Goal: Task Accomplishment & Management: Use online tool/utility

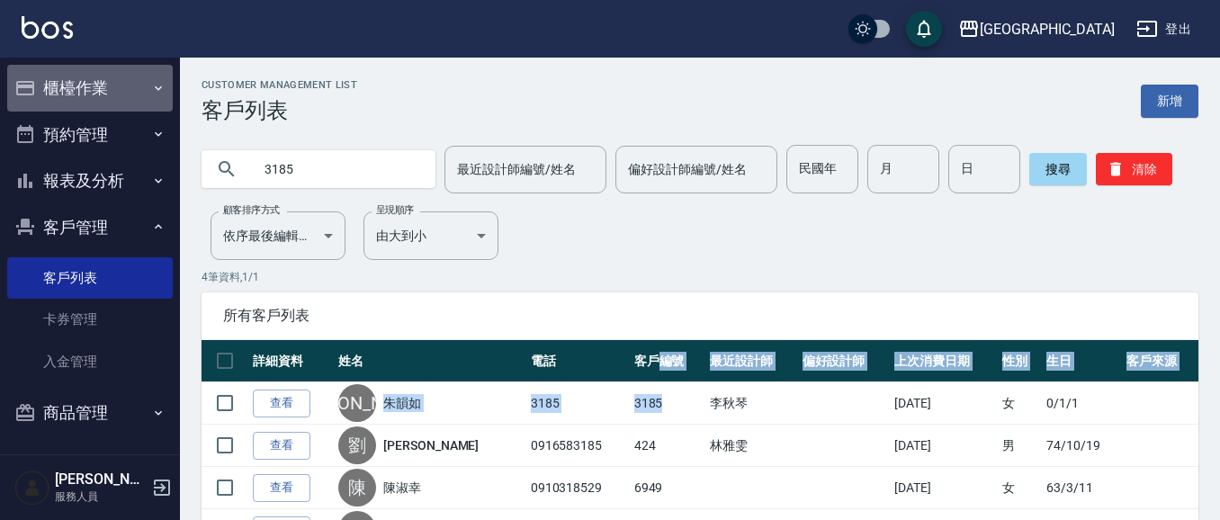
drag, startPoint x: 112, startPoint y: 97, endPoint x: 106, endPoint y: 109, distance: 13.3
click at [111, 99] on button "櫃檯作業" at bounding box center [90, 88] width 166 height 47
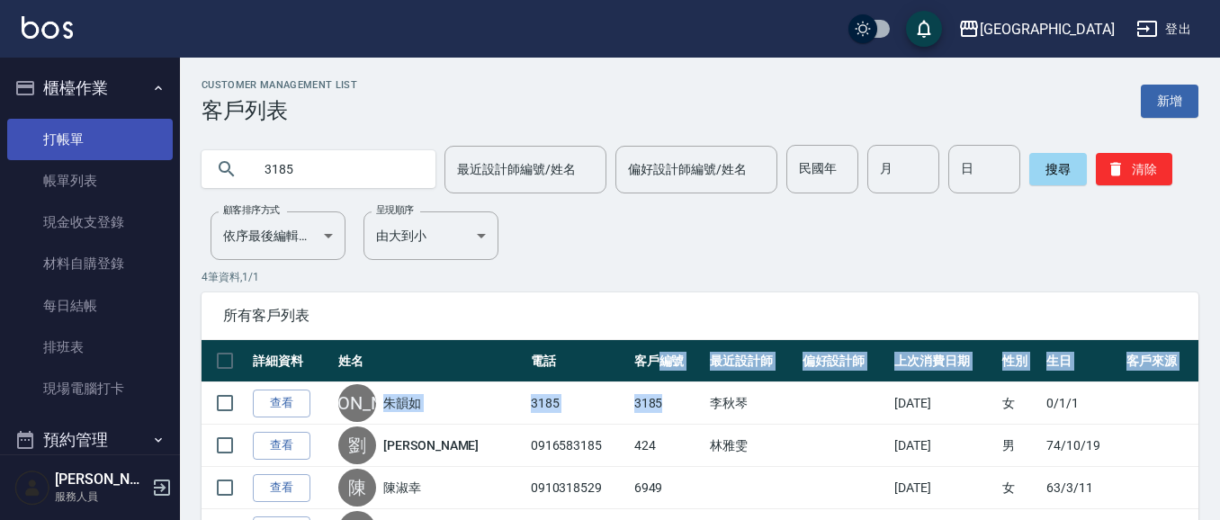
click at [95, 144] on link "打帳單" at bounding box center [90, 139] width 166 height 41
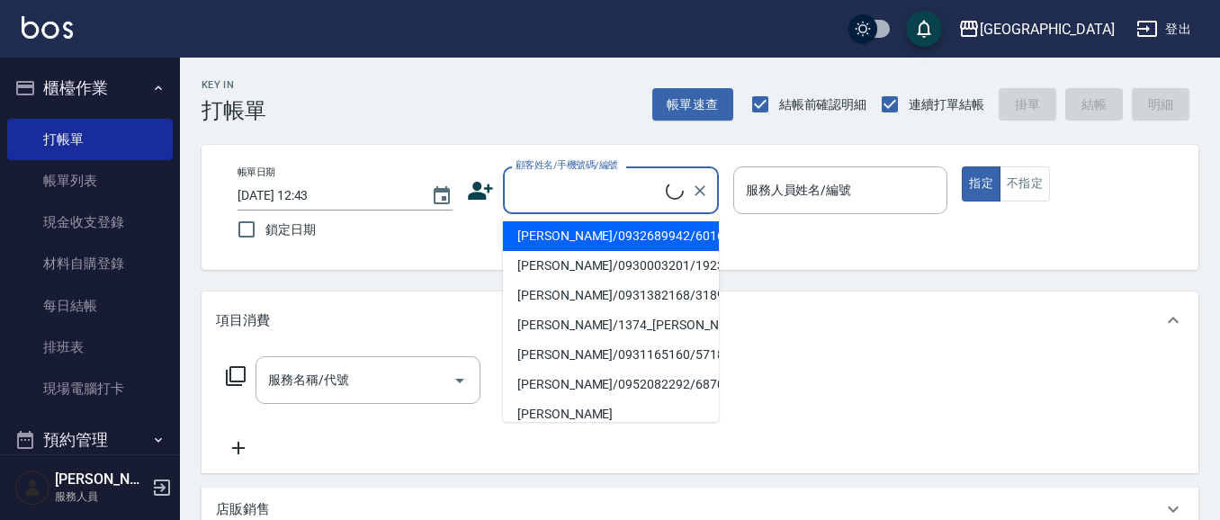
drag, startPoint x: 604, startPoint y: 190, endPoint x: 251, endPoint y: 31, distance: 387.0
click at [601, 189] on input "顧客姓名/手機號碼/編號" at bounding box center [588, 190] width 155 height 31
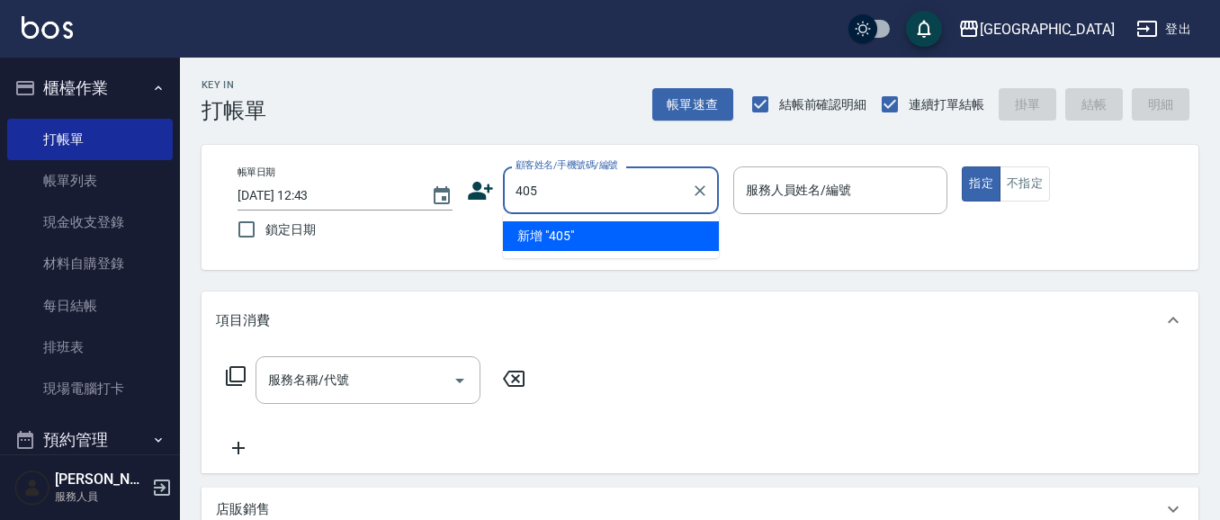
type input "405"
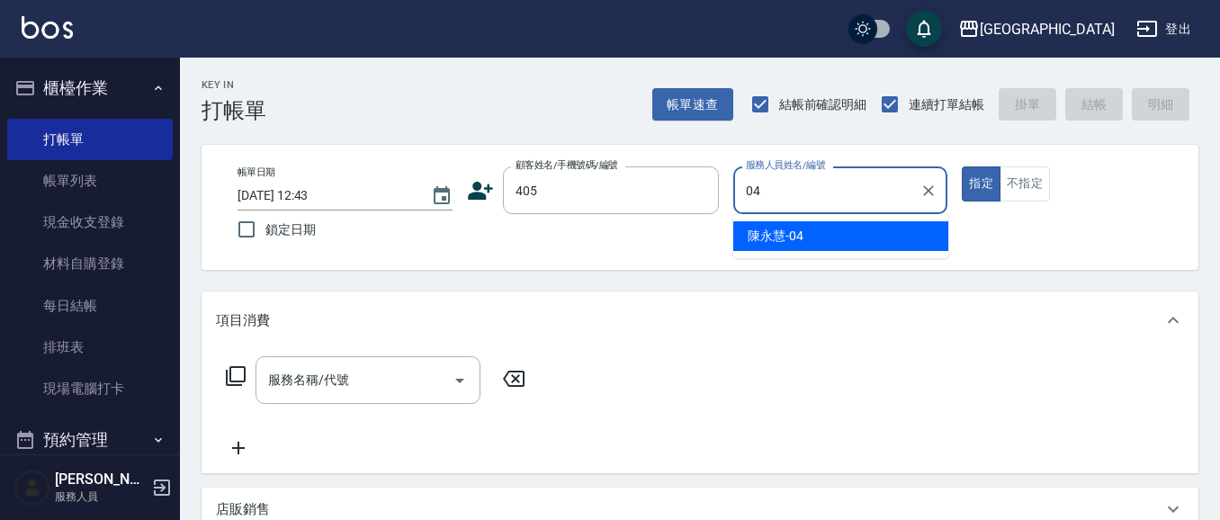
type input "[PERSON_NAME]-04"
type button "true"
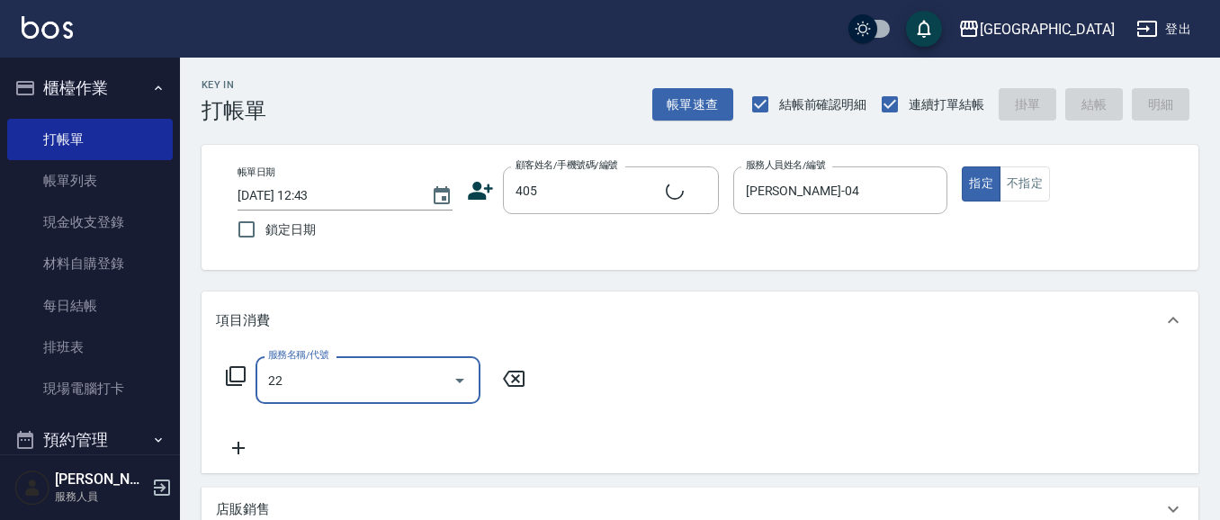
type input "224"
type input "徐德晉/0936165149/405"
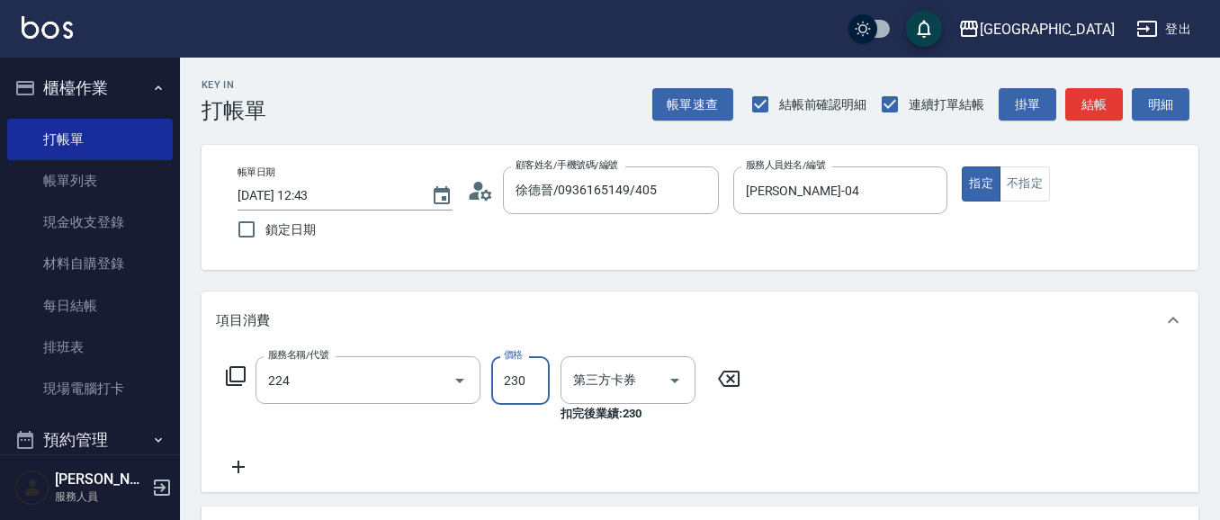
type input "洗髮(卡)230(224)"
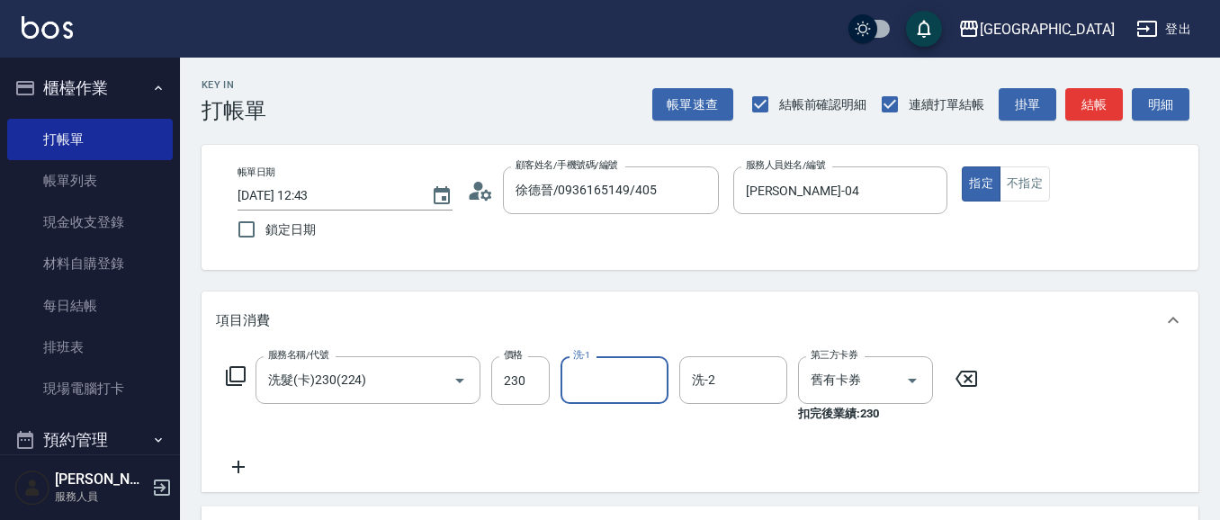
type input "舊有卡券"
type input "[PERSON_NAME]-04"
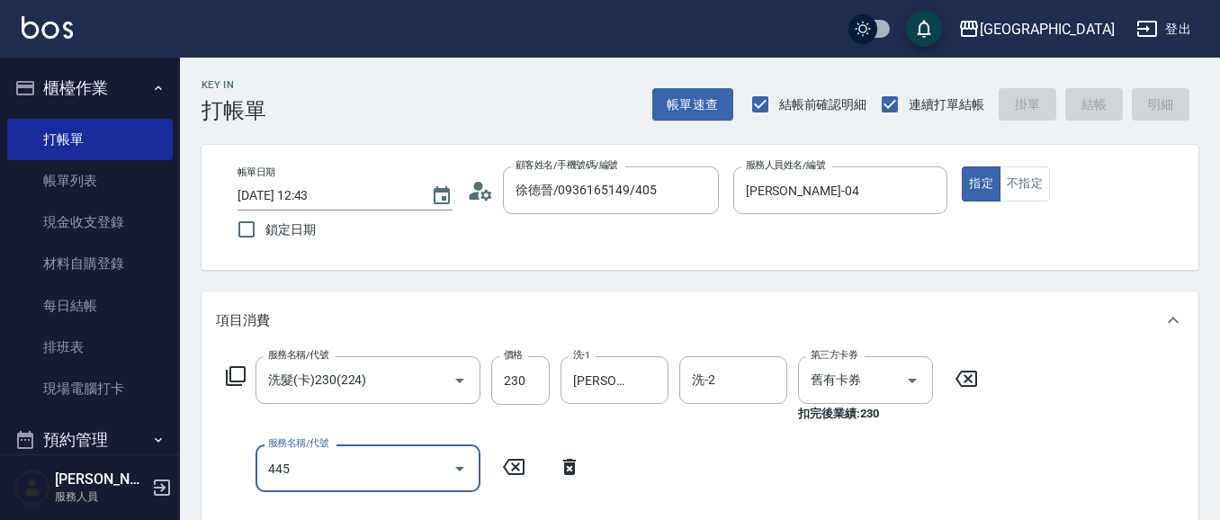
type input "4458"
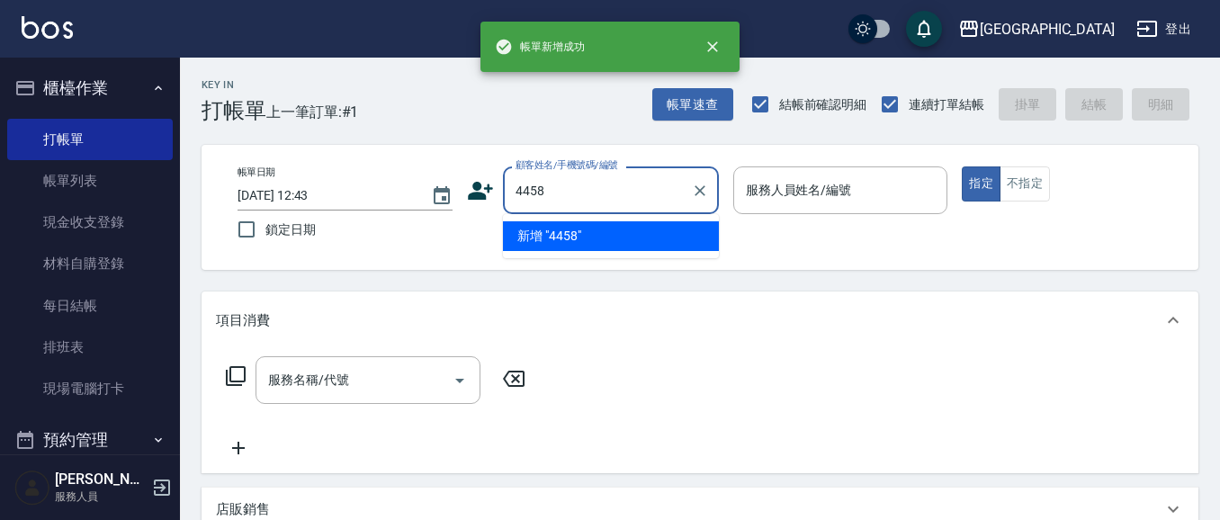
type input "4458"
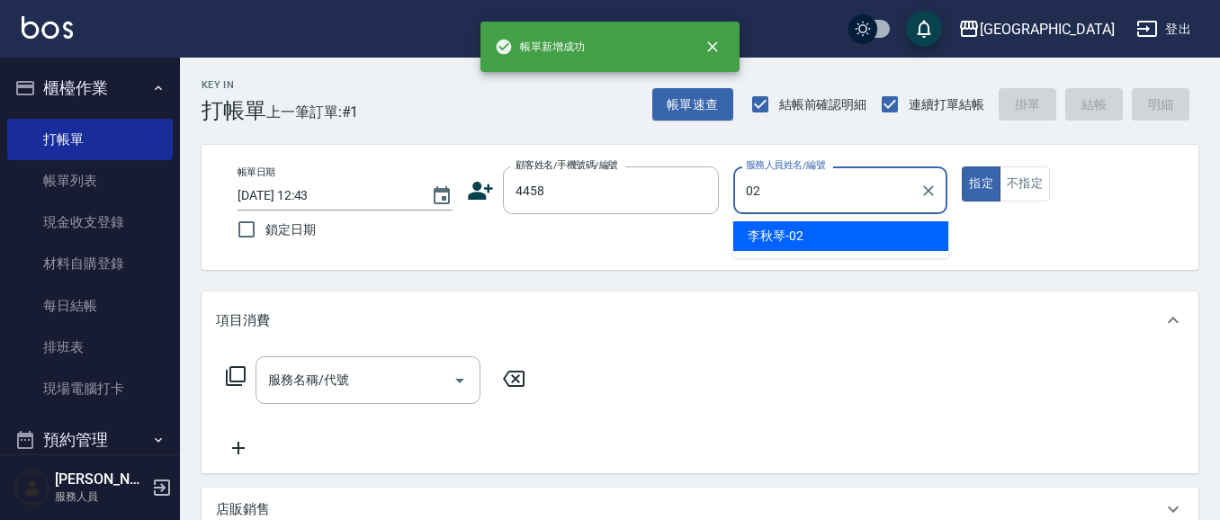
type input "[PERSON_NAME]-02"
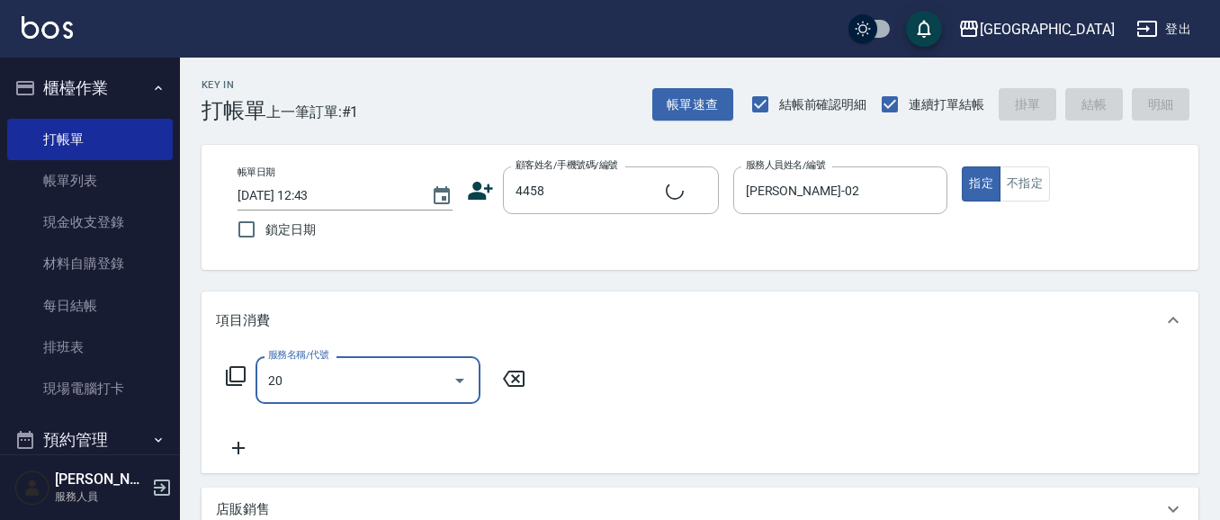
type input "201"
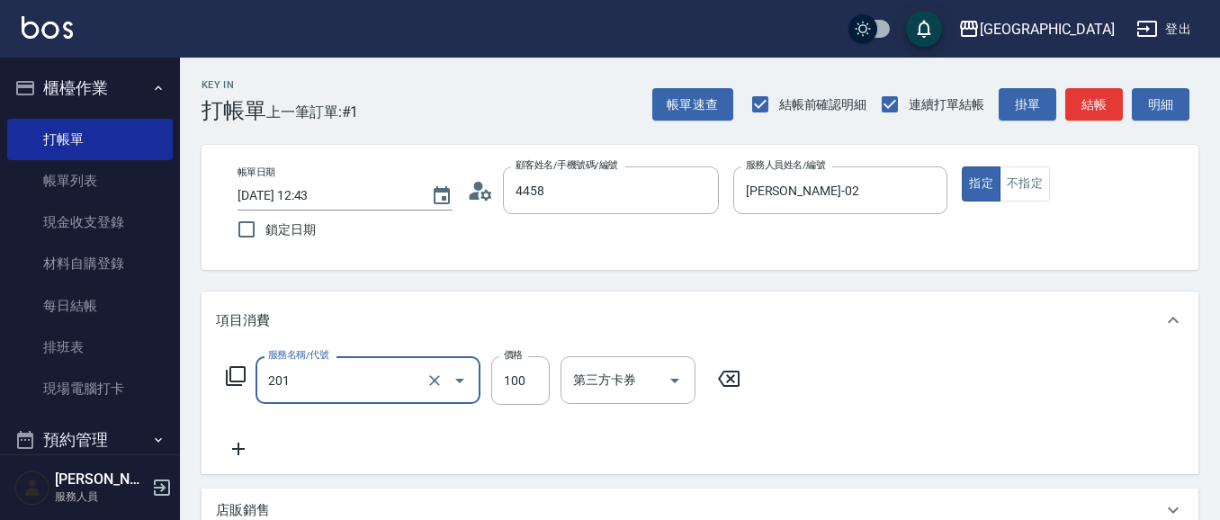
type input "[PERSON_NAME]/0968005418/4458"
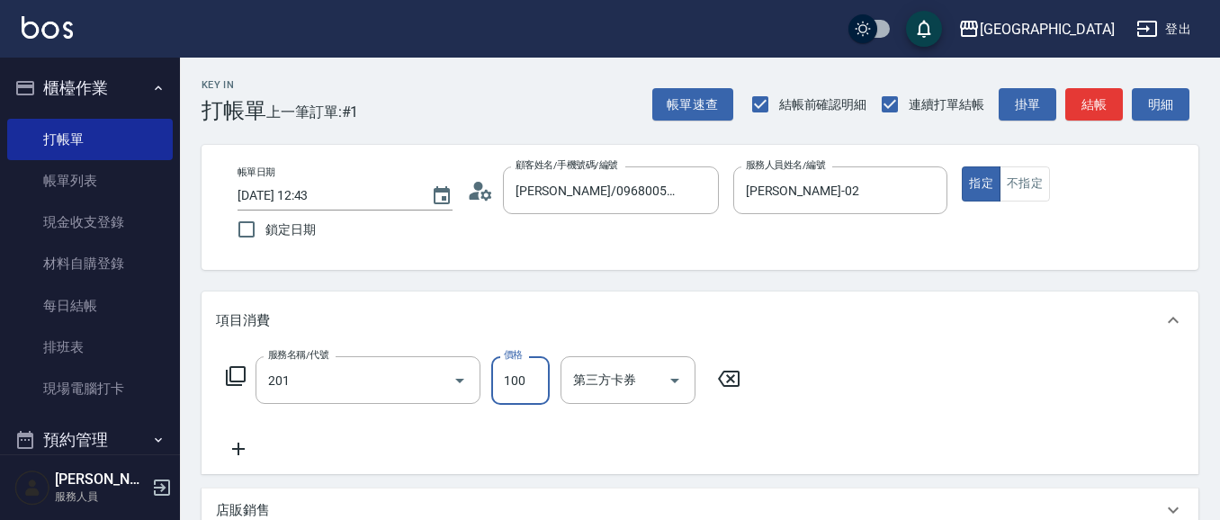
type input "洗髮[100](201)"
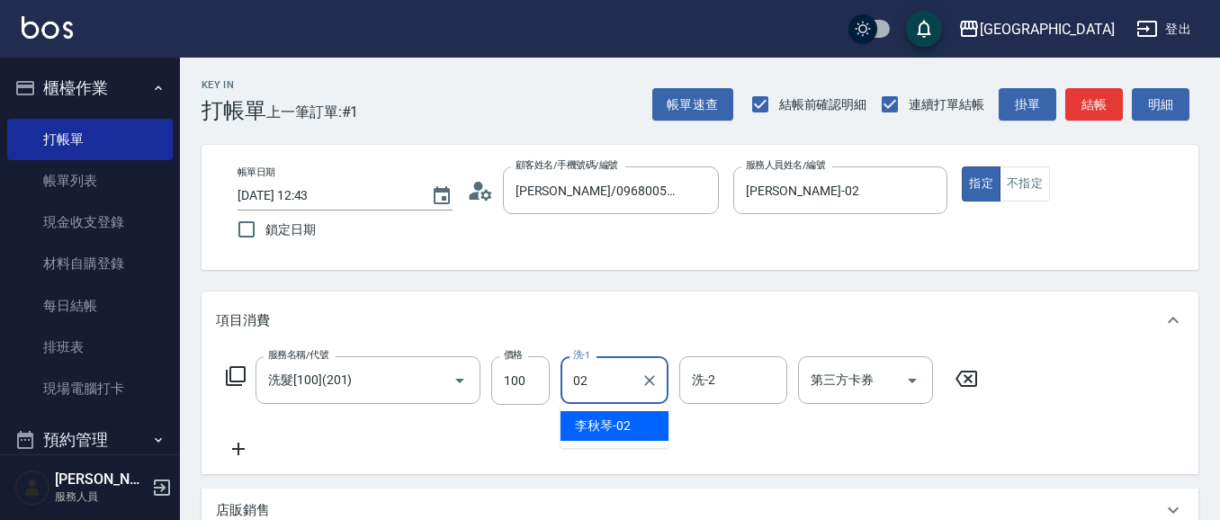
type input "[PERSON_NAME]-02"
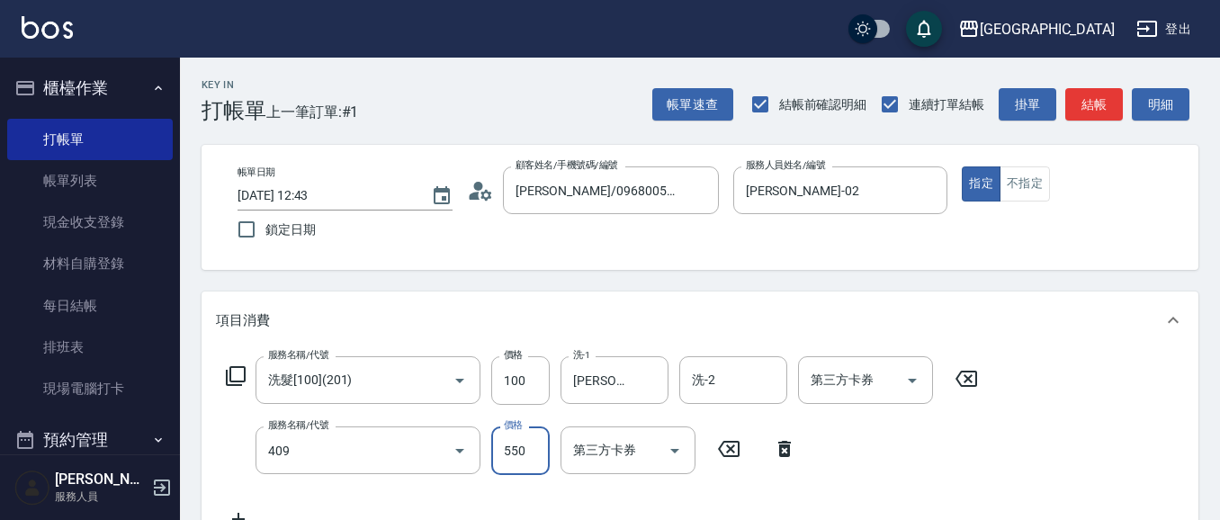
type input "剪髮(550)(409)"
type input "580"
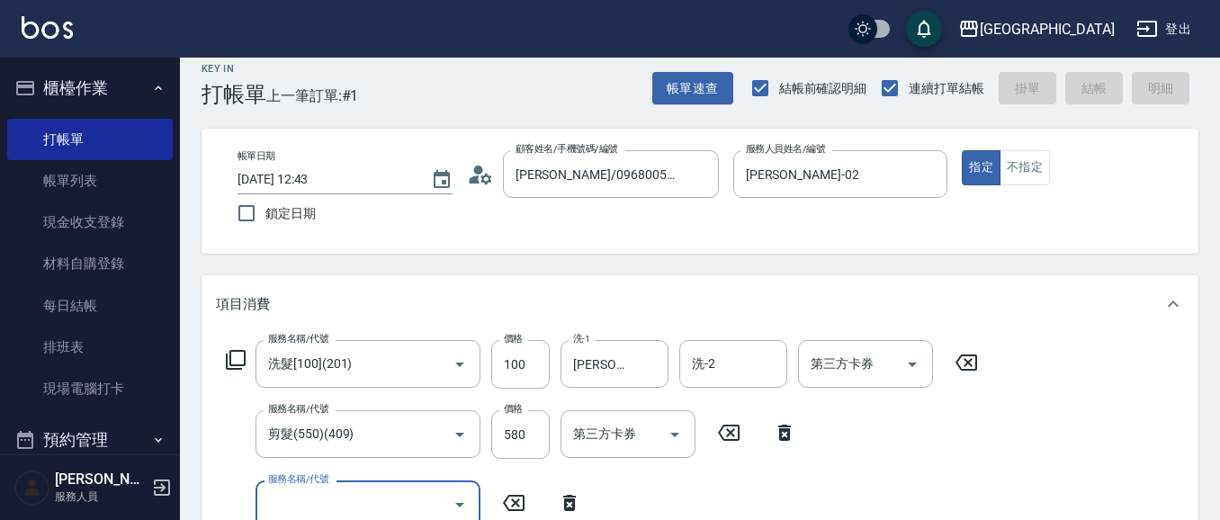
type input "[DATE] 12:44"
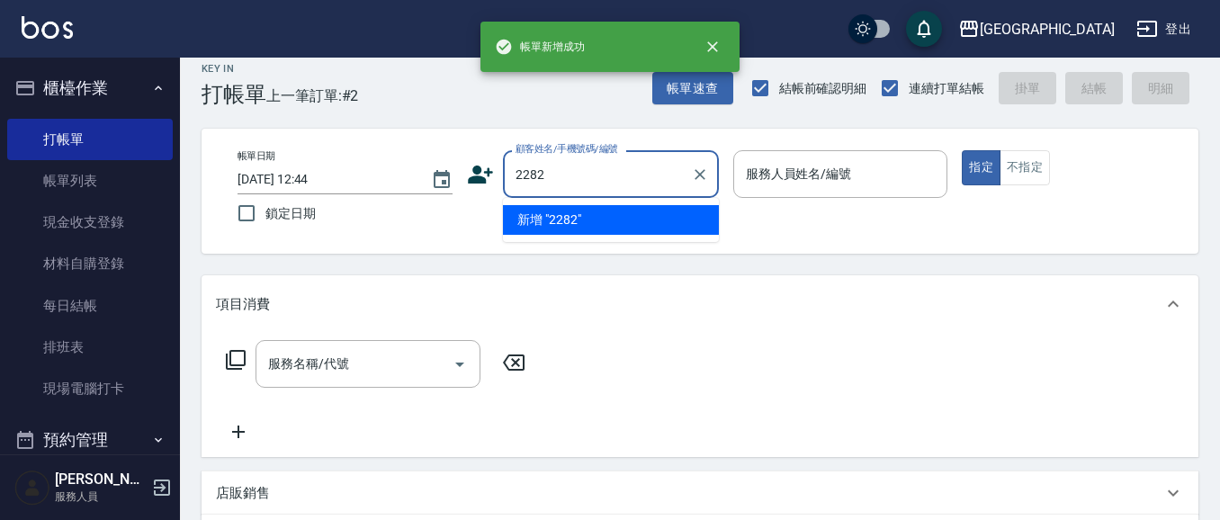
type input "2282"
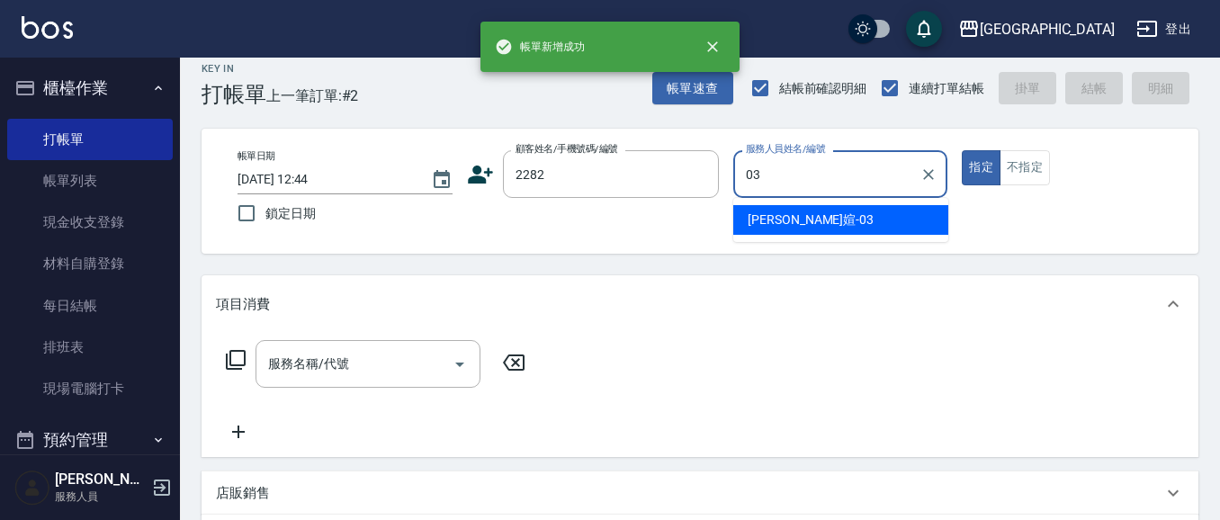
type input "[PERSON_NAME]媗-03"
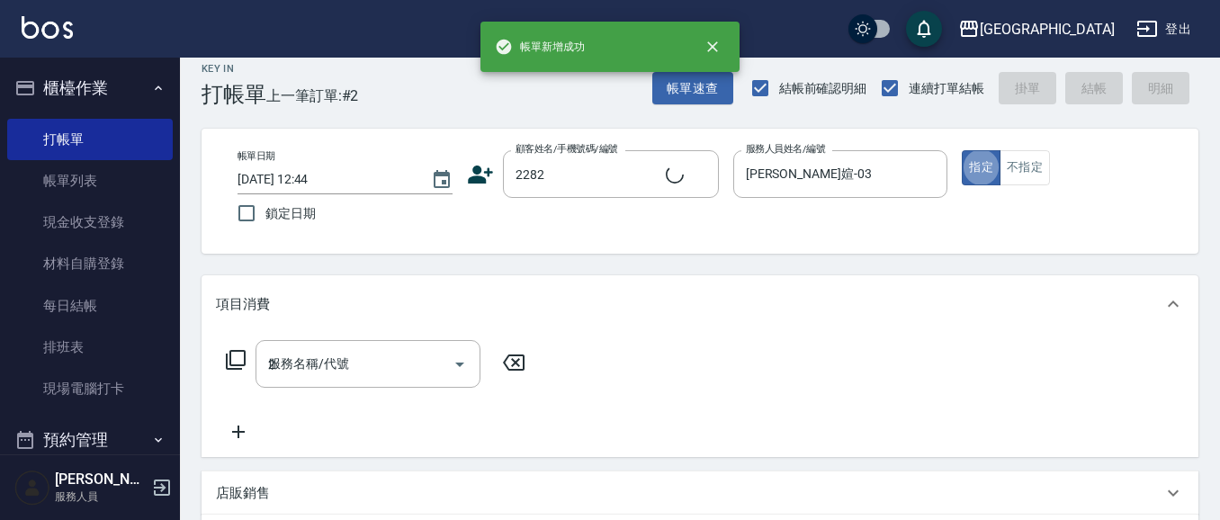
type input "22"
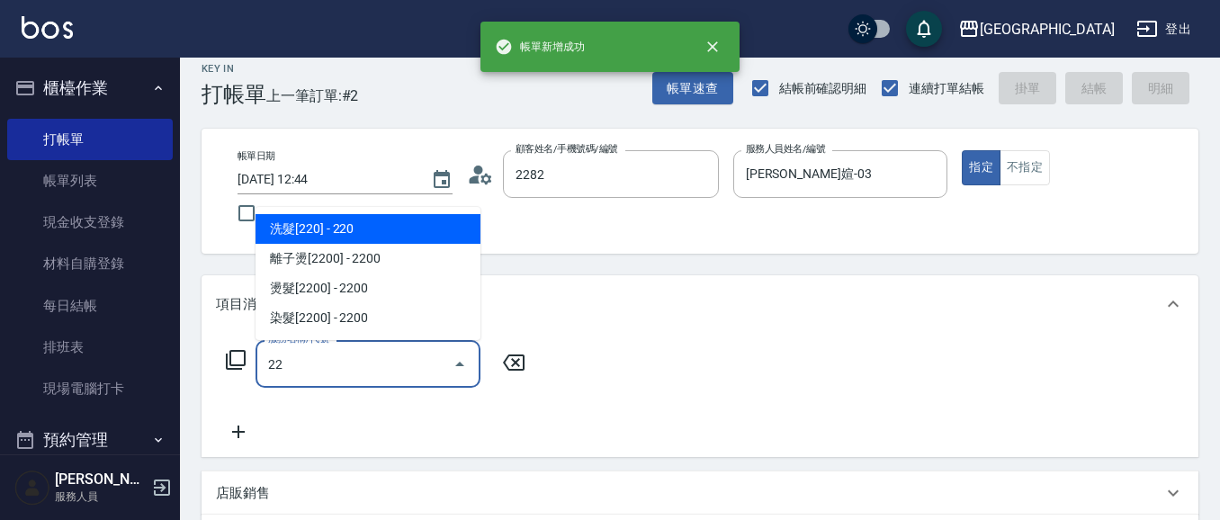
type input "[PERSON_NAME]/0937545143/2282"
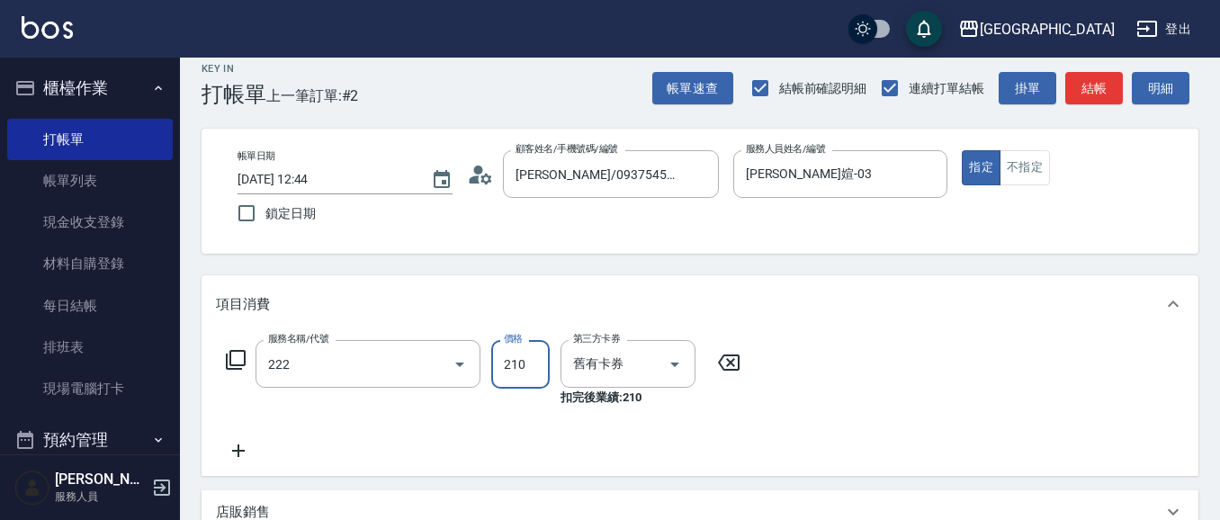
type input "洗髮卡券[210](222)"
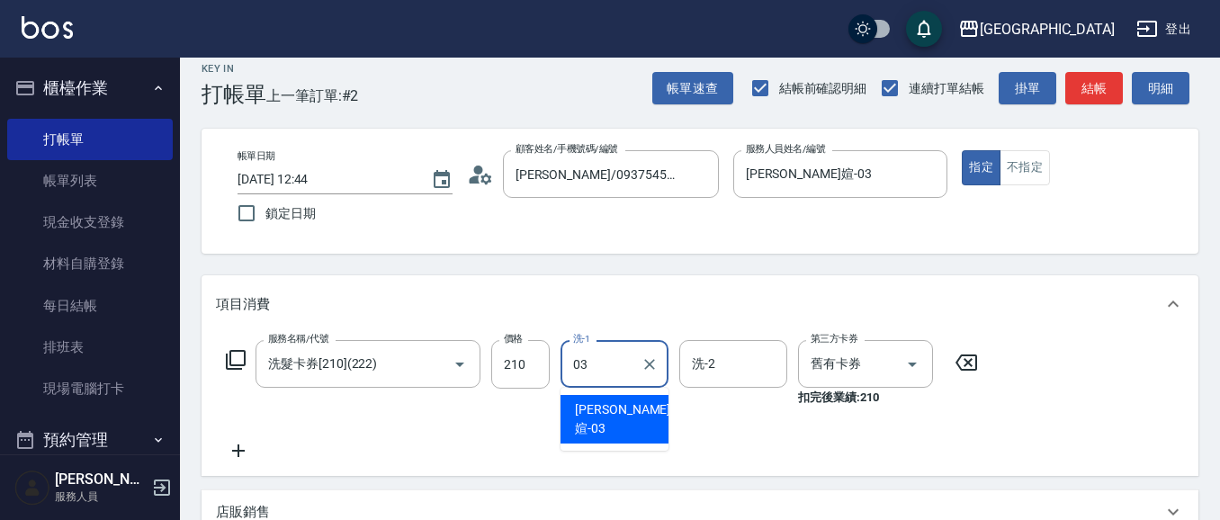
type input "[PERSON_NAME]媗-03"
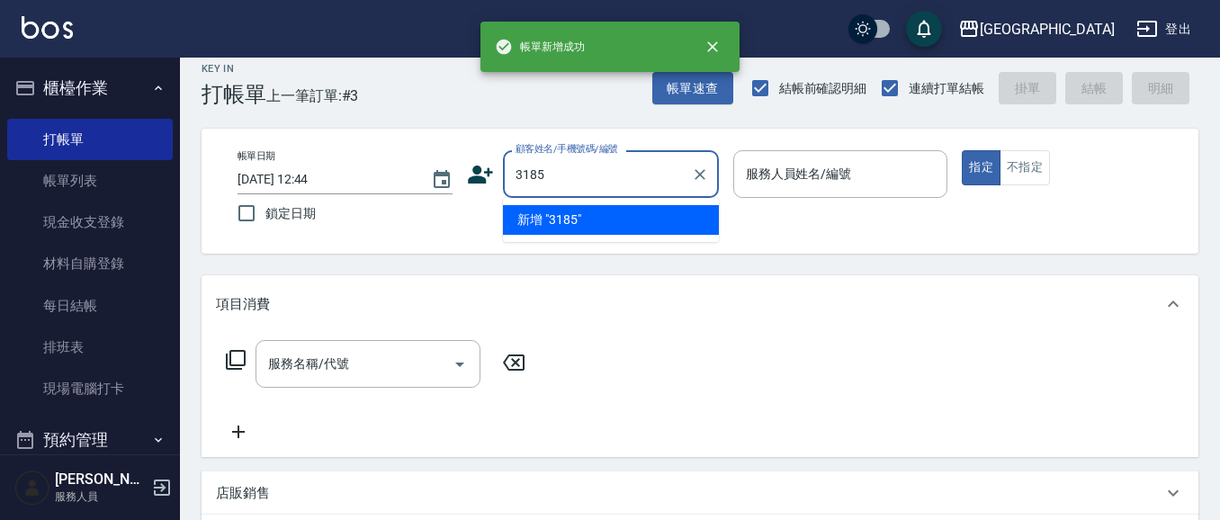
type input "3185"
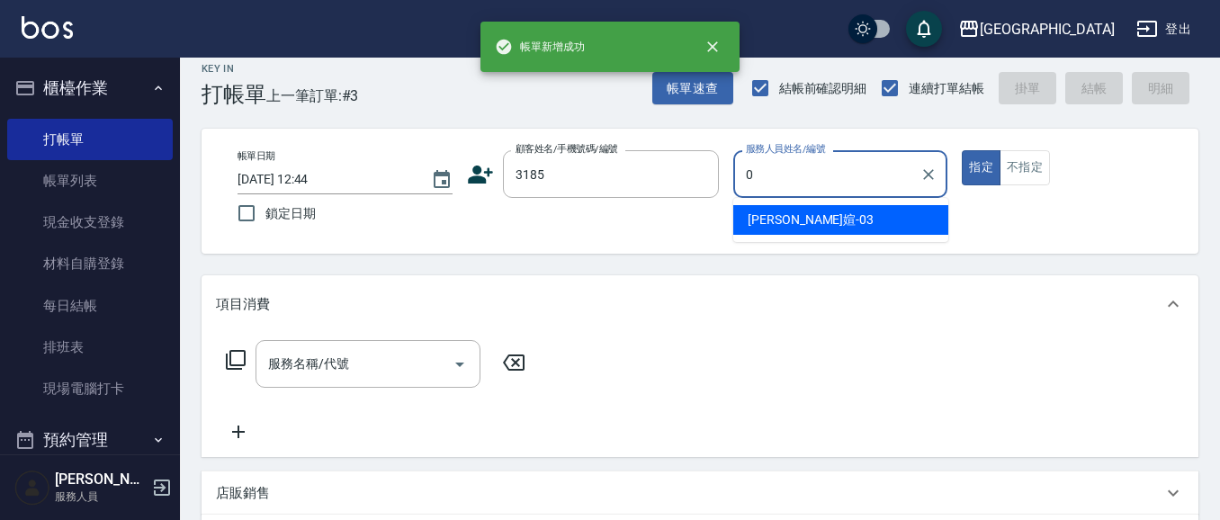
type input "01"
type input "[PERSON_NAME]/3185/3185"
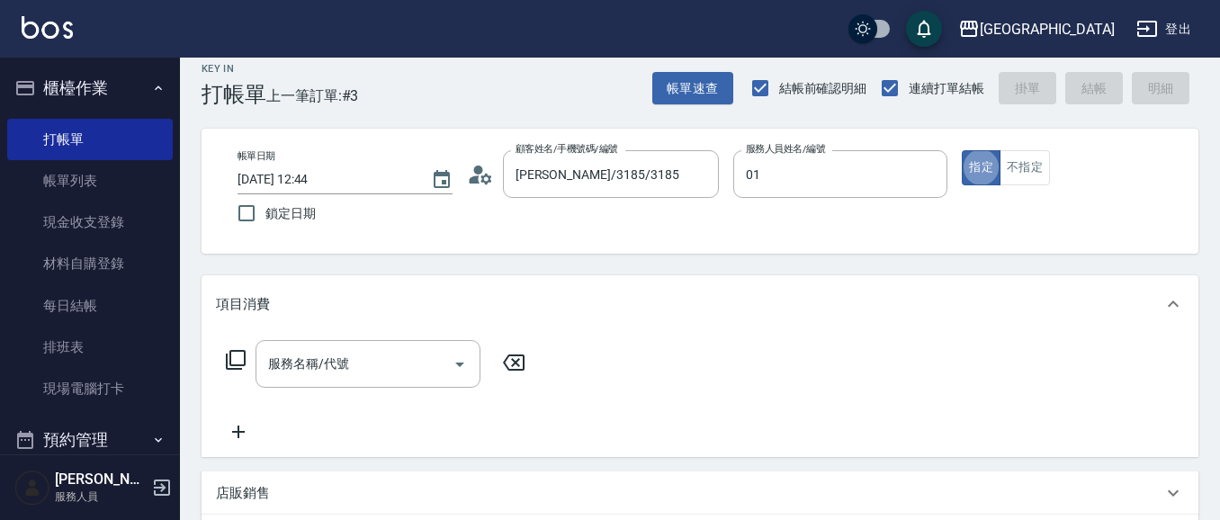
type input "[PERSON_NAME]-01"
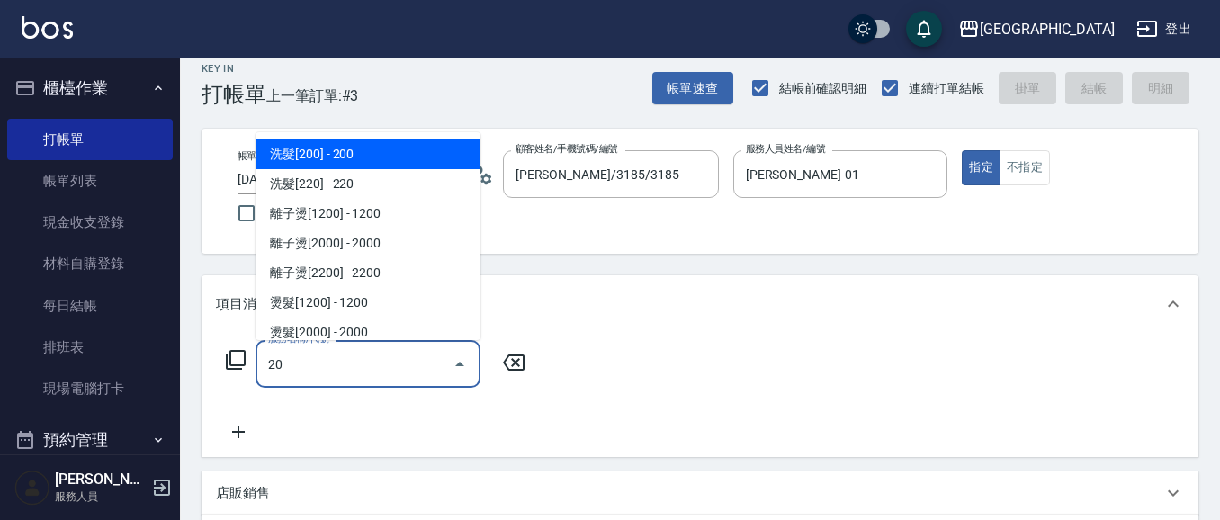
type input "202"
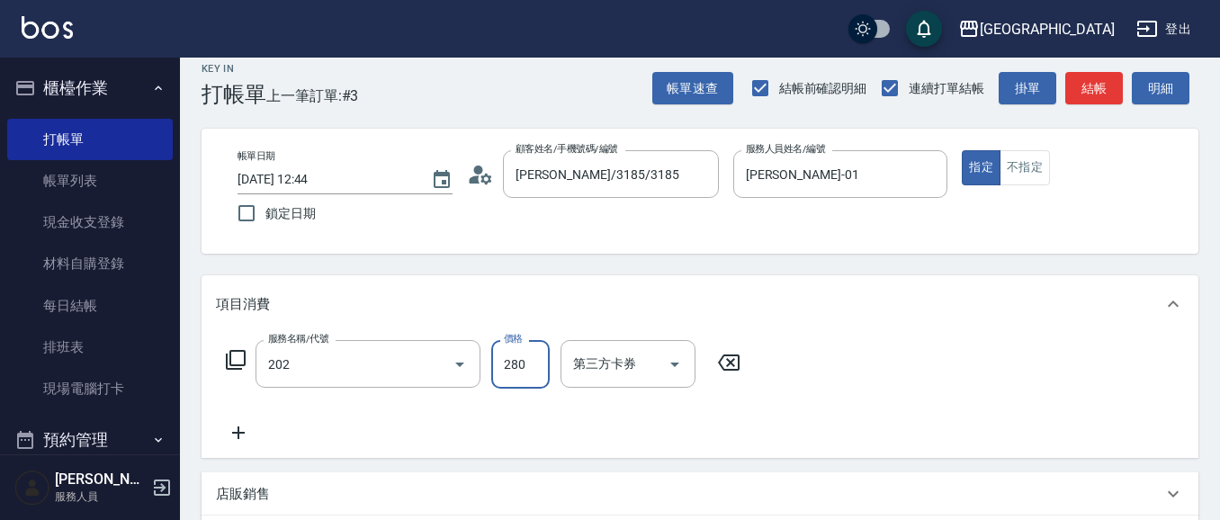
type input "洗髮[280](202)"
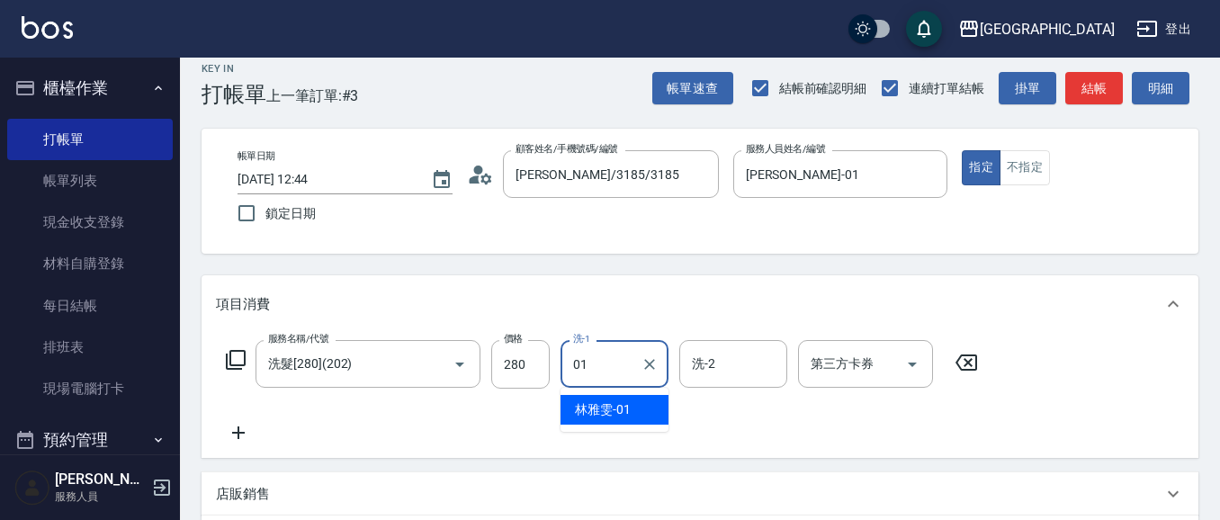
type input "[PERSON_NAME]-01"
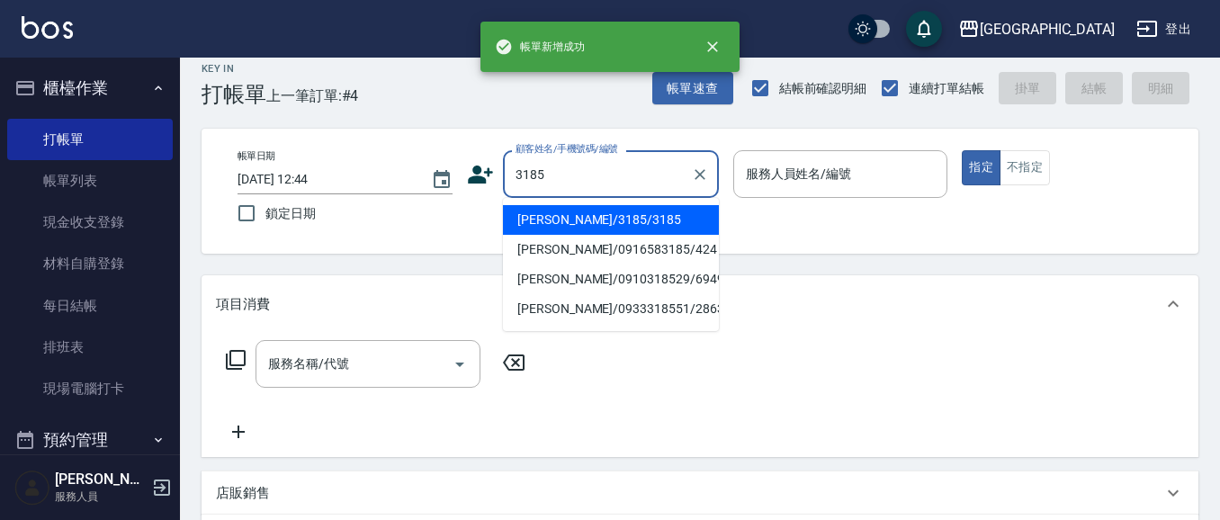
type input "3185"
type input "0"
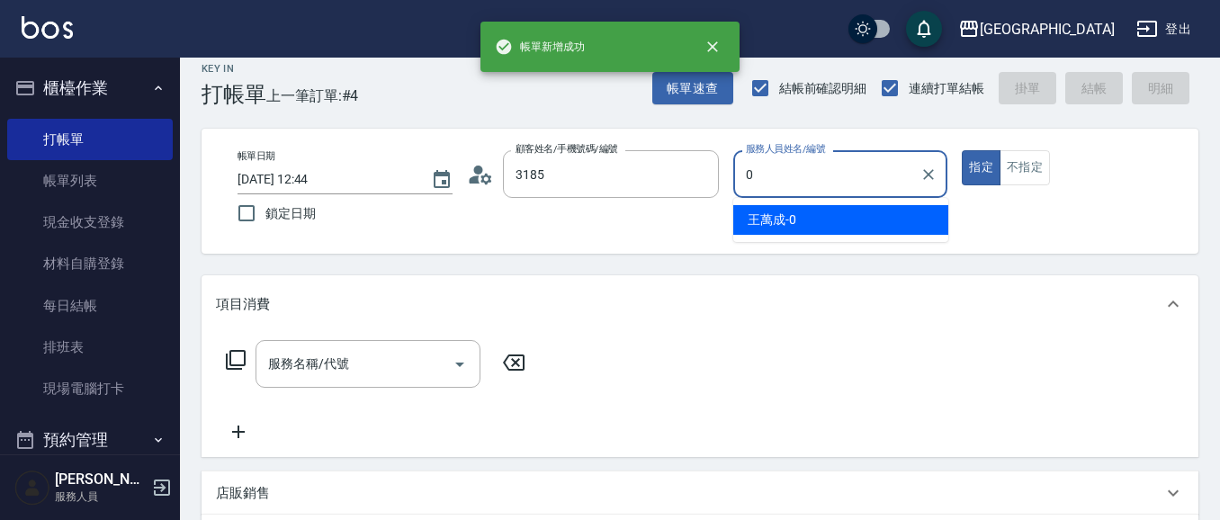
type input "[PERSON_NAME]/3185/3185"
type input "[PERSON_NAME]-01"
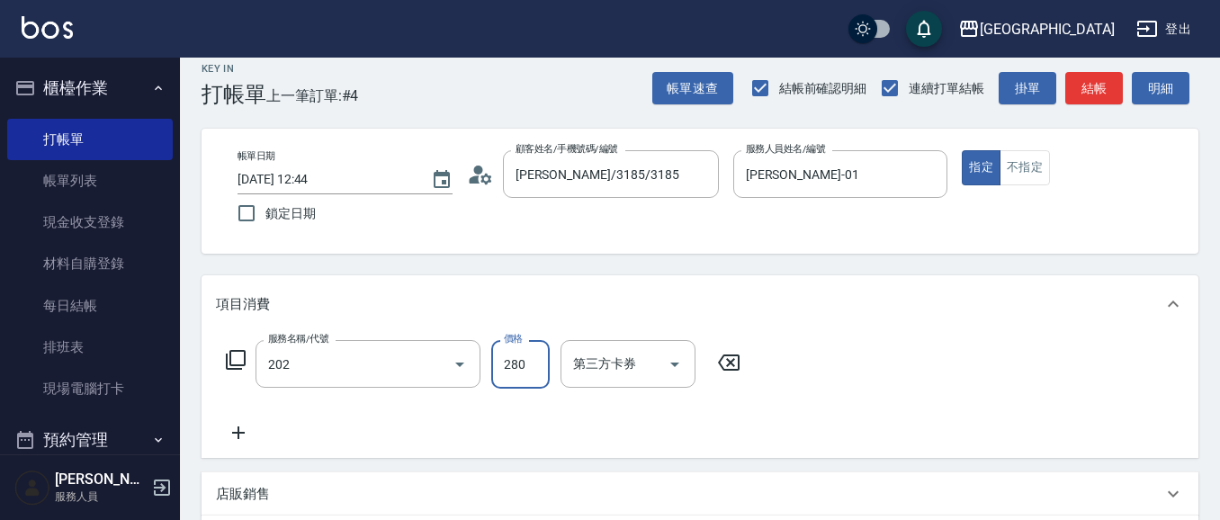
type input "洗髮[280](202)"
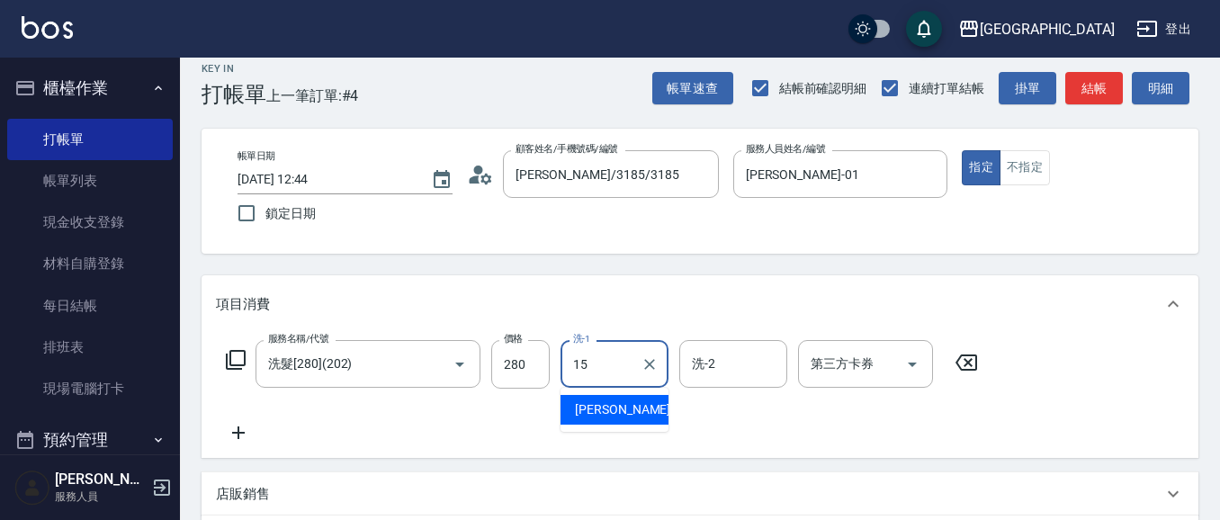
type input "[PERSON_NAME]-15"
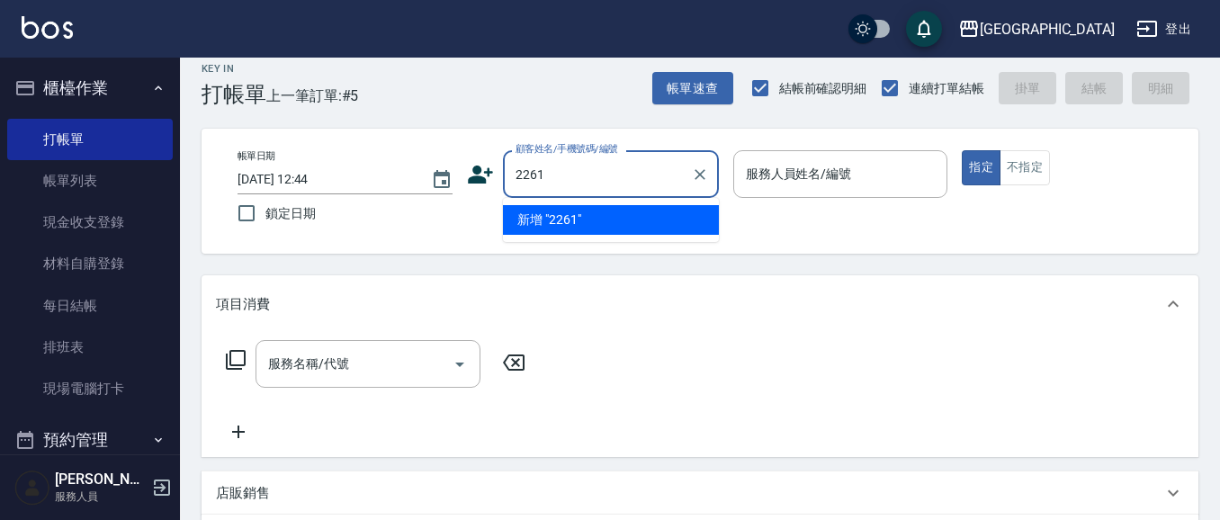
type input "2261"
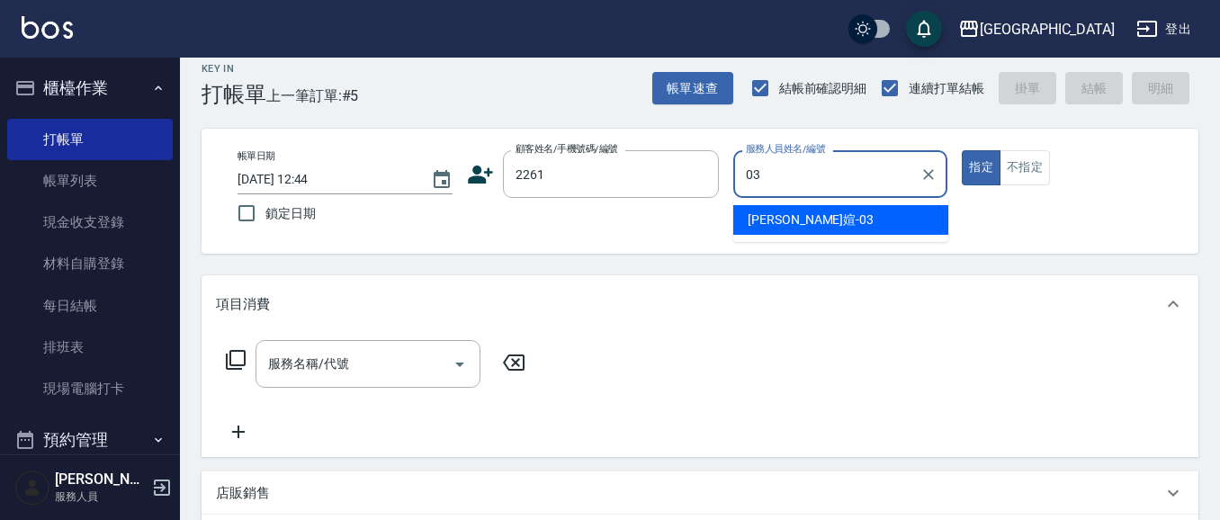
type input "[PERSON_NAME]媗-03"
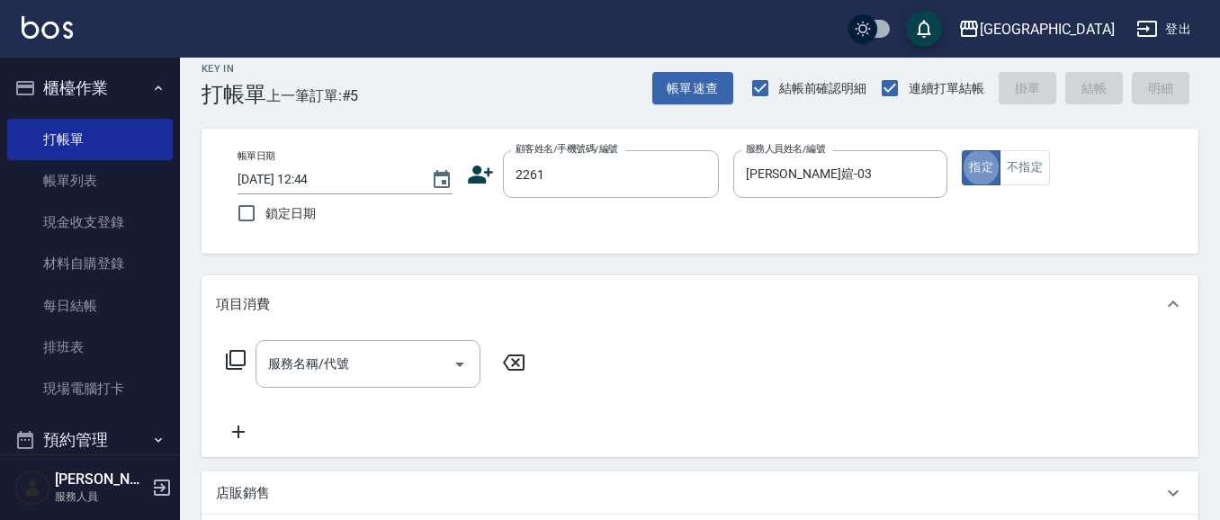
type input "2"
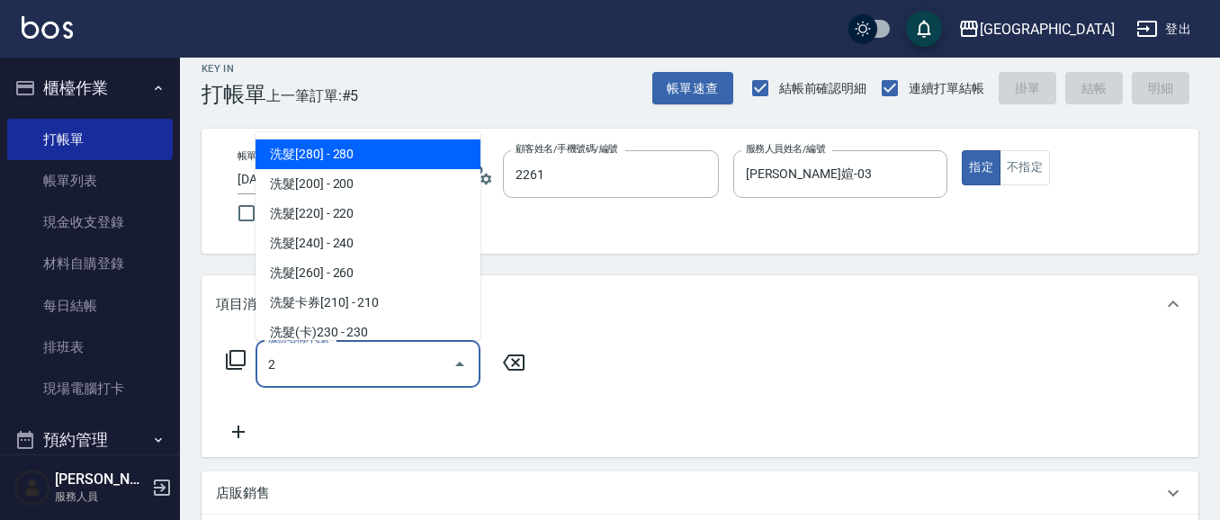
type input "[PERSON_NAME]/0933226445/2261"
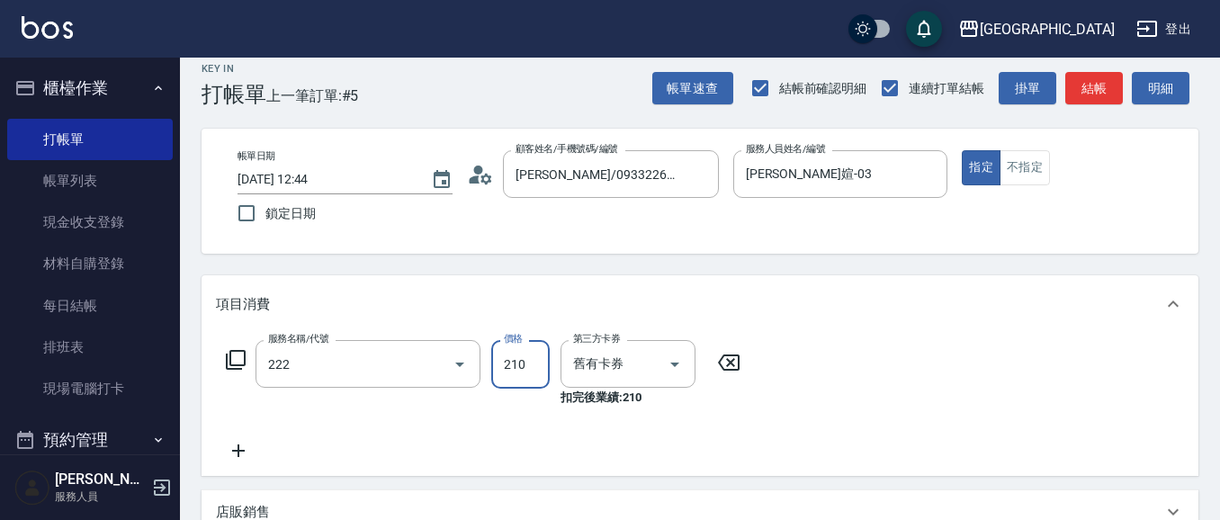
type input "洗髮卡券[210](222)"
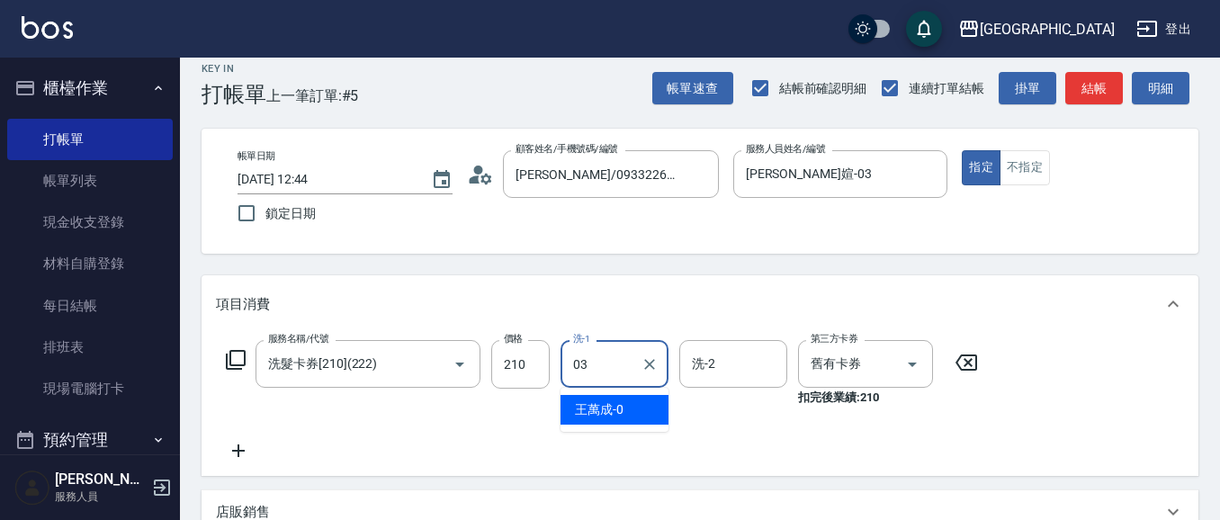
type input "[PERSON_NAME]媗-03"
